Goal: Book appointment/travel/reservation

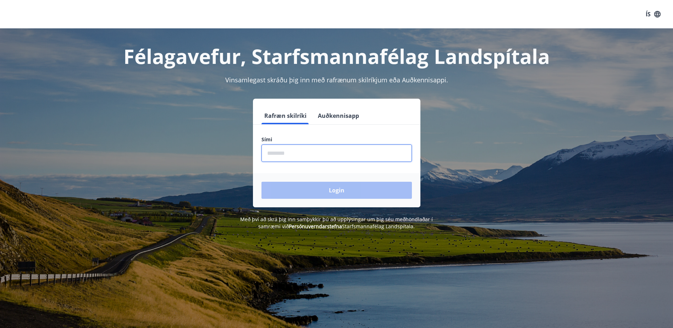
click at [283, 152] on input "phone" at bounding box center [337, 152] width 151 height 17
type input "********"
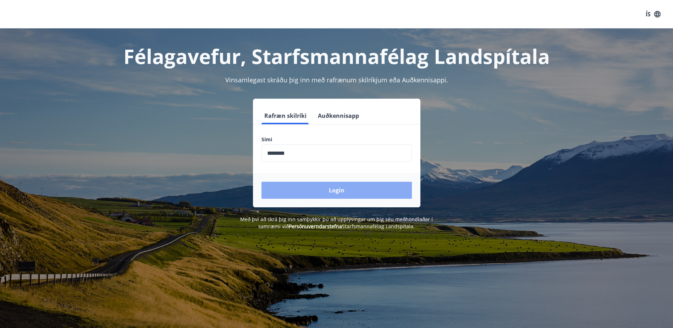
click at [329, 187] on button "Login" at bounding box center [337, 190] width 151 height 17
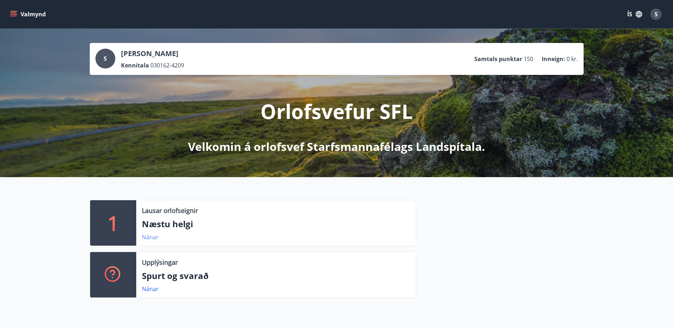
click at [153, 235] on link "Nánar" at bounding box center [150, 237] width 17 height 8
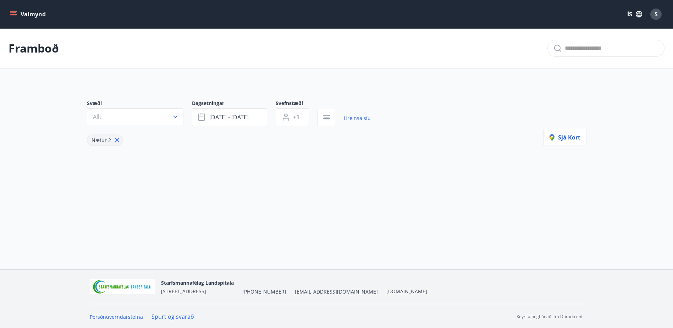
type input "*"
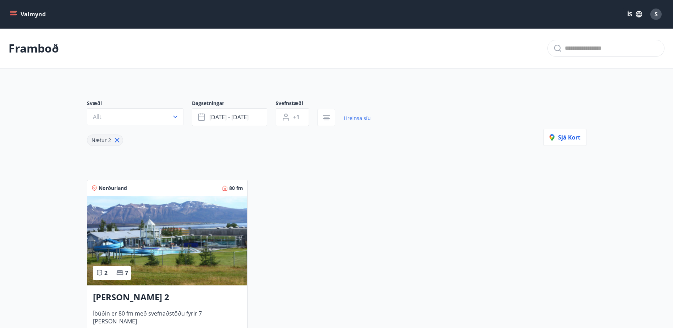
click at [148, 228] on img at bounding box center [167, 240] width 160 height 89
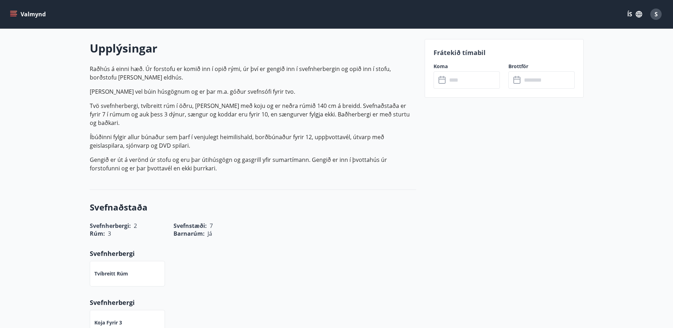
scroll to position [197, 0]
click at [442, 80] on icon at bounding box center [443, 80] width 9 height 9
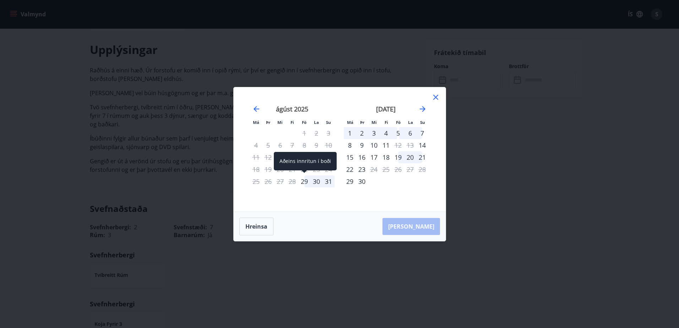
click at [302, 180] on div "29" at bounding box center [304, 181] width 12 height 12
click at [315, 182] on div "30" at bounding box center [316, 181] width 12 height 12
click at [329, 181] on div "31" at bounding box center [328, 181] width 12 height 12
click at [348, 132] on div "1" at bounding box center [350, 133] width 12 height 12
click at [416, 225] on div "[PERSON_NAME]" at bounding box center [340, 226] width 212 height 29
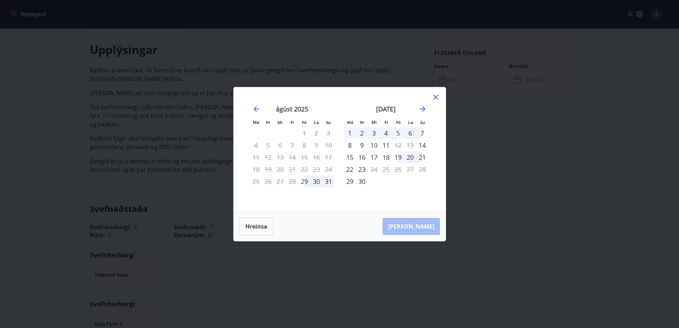
click at [423, 222] on div "[PERSON_NAME]" at bounding box center [340, 226] width 212 height 29
click at [255, 227] on button "Hreinsa" at bounding box center [256, 227] width 34 height 18
click at [302, 181] on div "29" at bounding box center [304, 181] width 12 height 12
click at [413, 133] on div "6" at bounding box center [410, 133] width 12 height 12
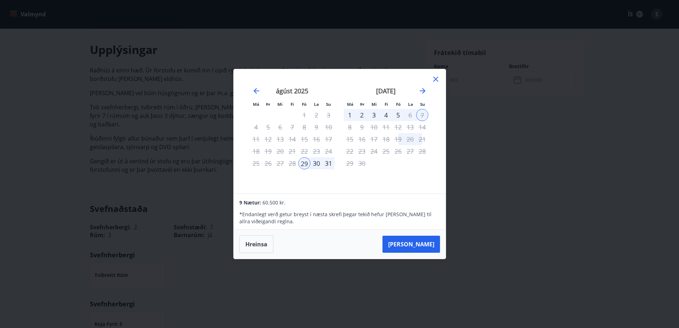
click at [409, 114] on div "6" at bounding box center [410, 115] width 12 height 12
click at [408, 114] on div "6" at bounding box center [410, 115] width 12 height 12
click at [417, 243] on button "[PERSON_NAME]" at bounding box center [411, 244] width 58 height 17
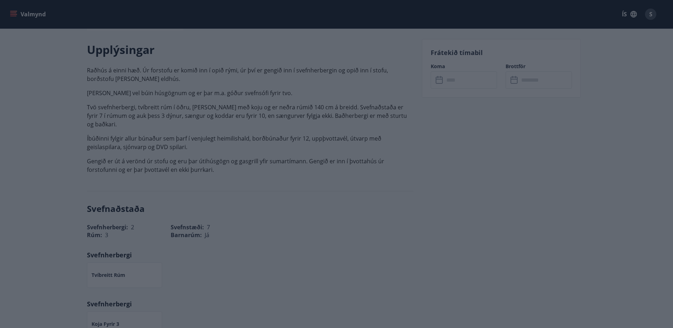
type input "******"
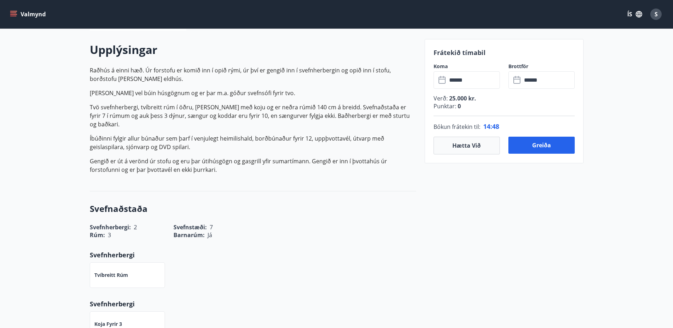
click at [441, 81] on icon at bounding box center [443, 80] width 9 height 9
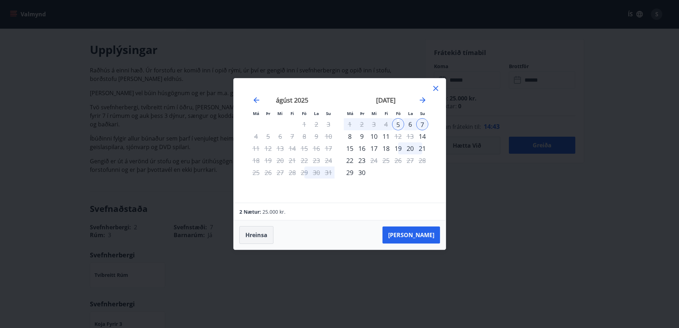
click at [257, 234] on button "Hreinsa" at bounding box center [256, 235] width 34 height 18
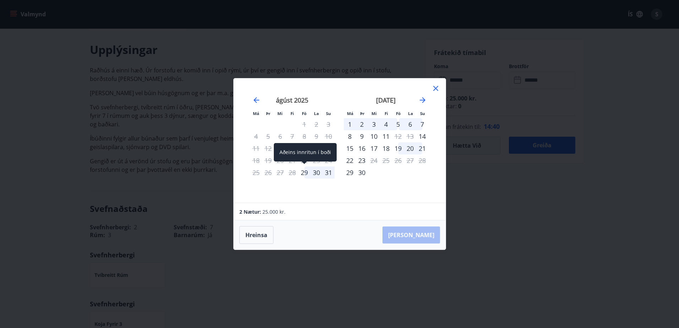
click at [306, 172] on div "29" at bounding box center [304, 173] width 12 height 12
click at [398, 125] on div "5" at bounding box center [398, 124] width 12 height 12
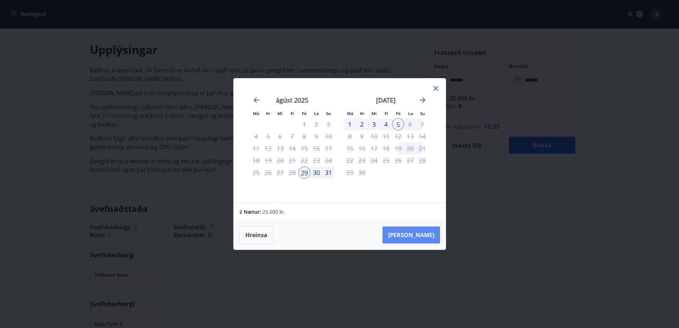
click at [420, 239] on button "[PERSON_NAME]" at bounding box center [411, 234] width 58 height 17
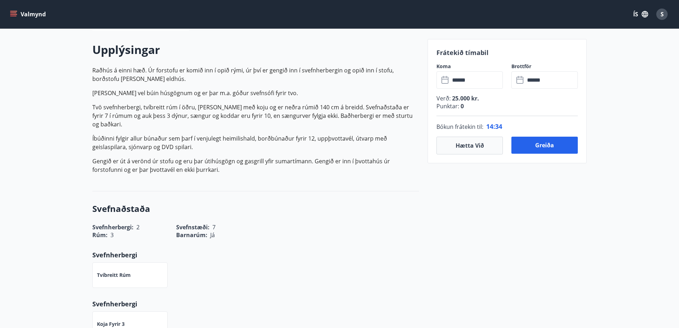
type input "******"
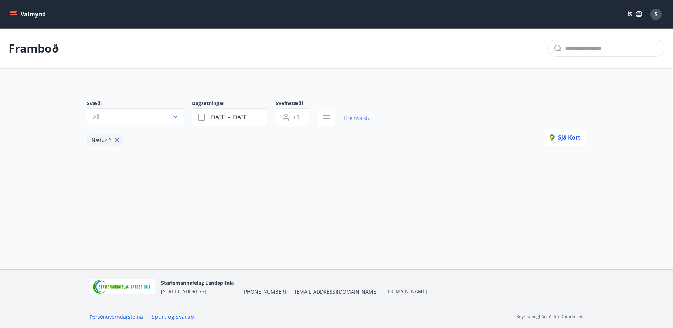
click at [363, 119] on link "Hreinsa síu" at bounding box center [357, 118] width 27 height 16
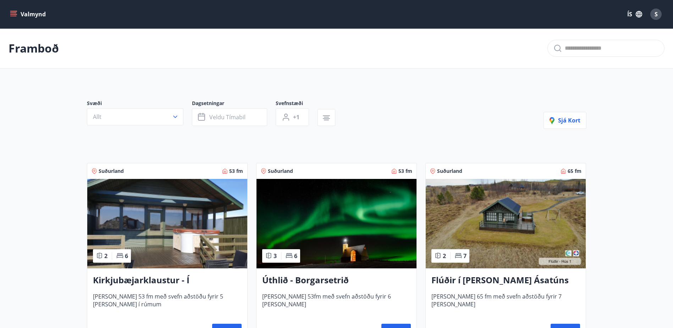
type input "*"
